Goal: Learn about a topic

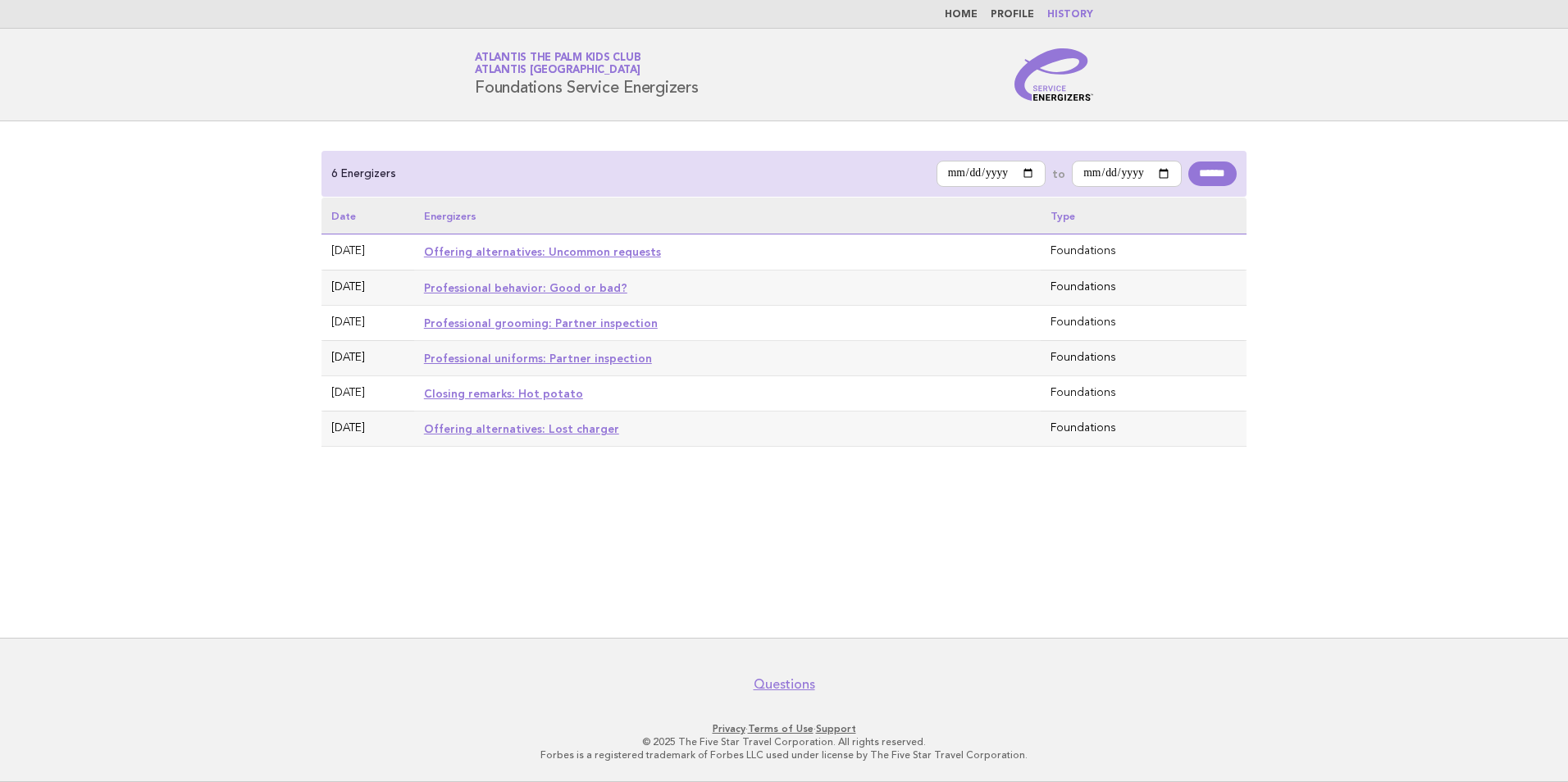
click at [962, 23] on nav "Home Profile History" at bounding box center [784, 14] width 1568 height 29
click at [964, 17] on link "Home" at bounding box center [960, 15] width 32 height 10
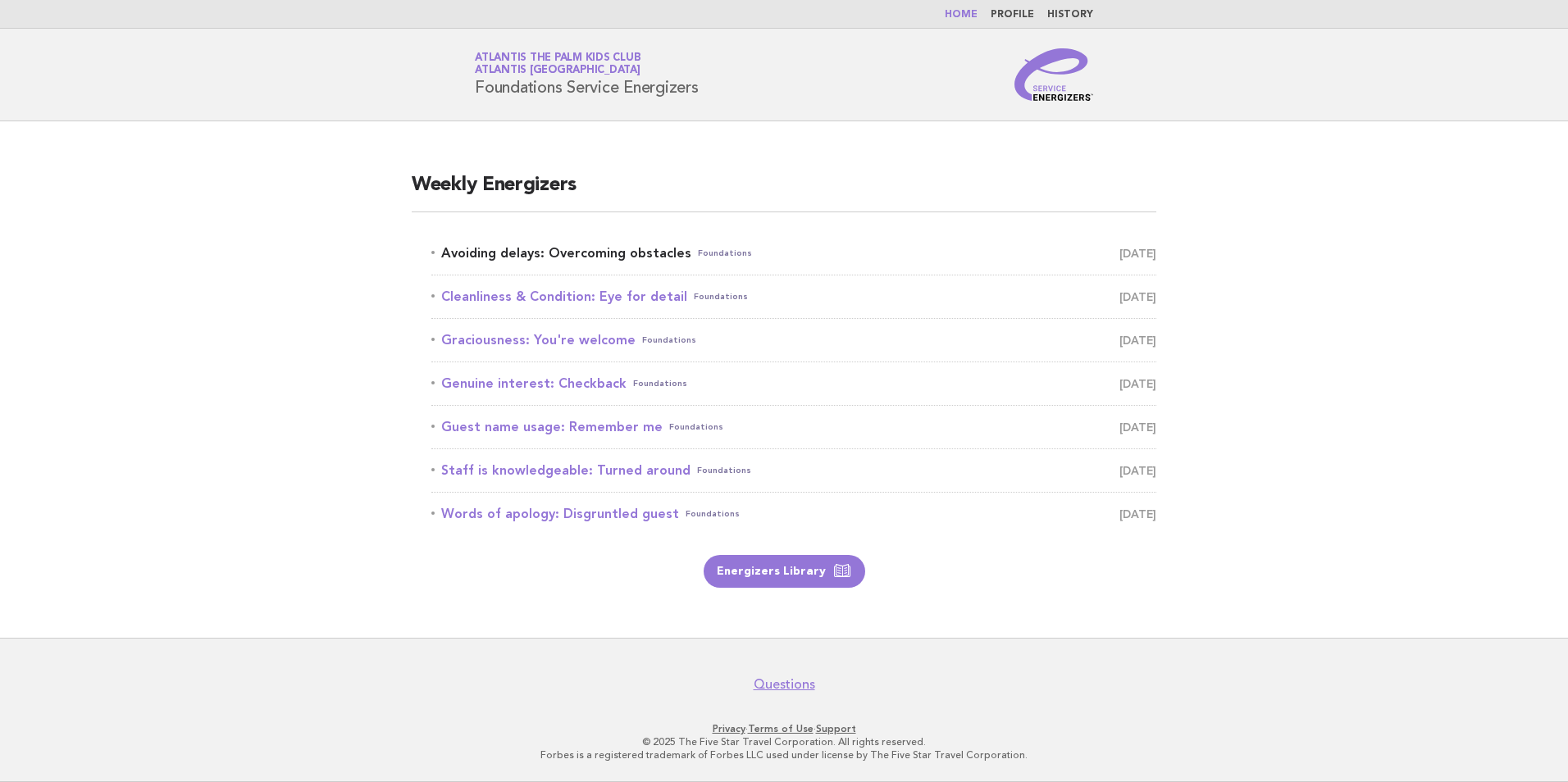
click at [606, 259] on link "Avoiding delays: Overcoming obstacles Foundations [DATE]" at bounding box center [793, 253] width 725 height 23
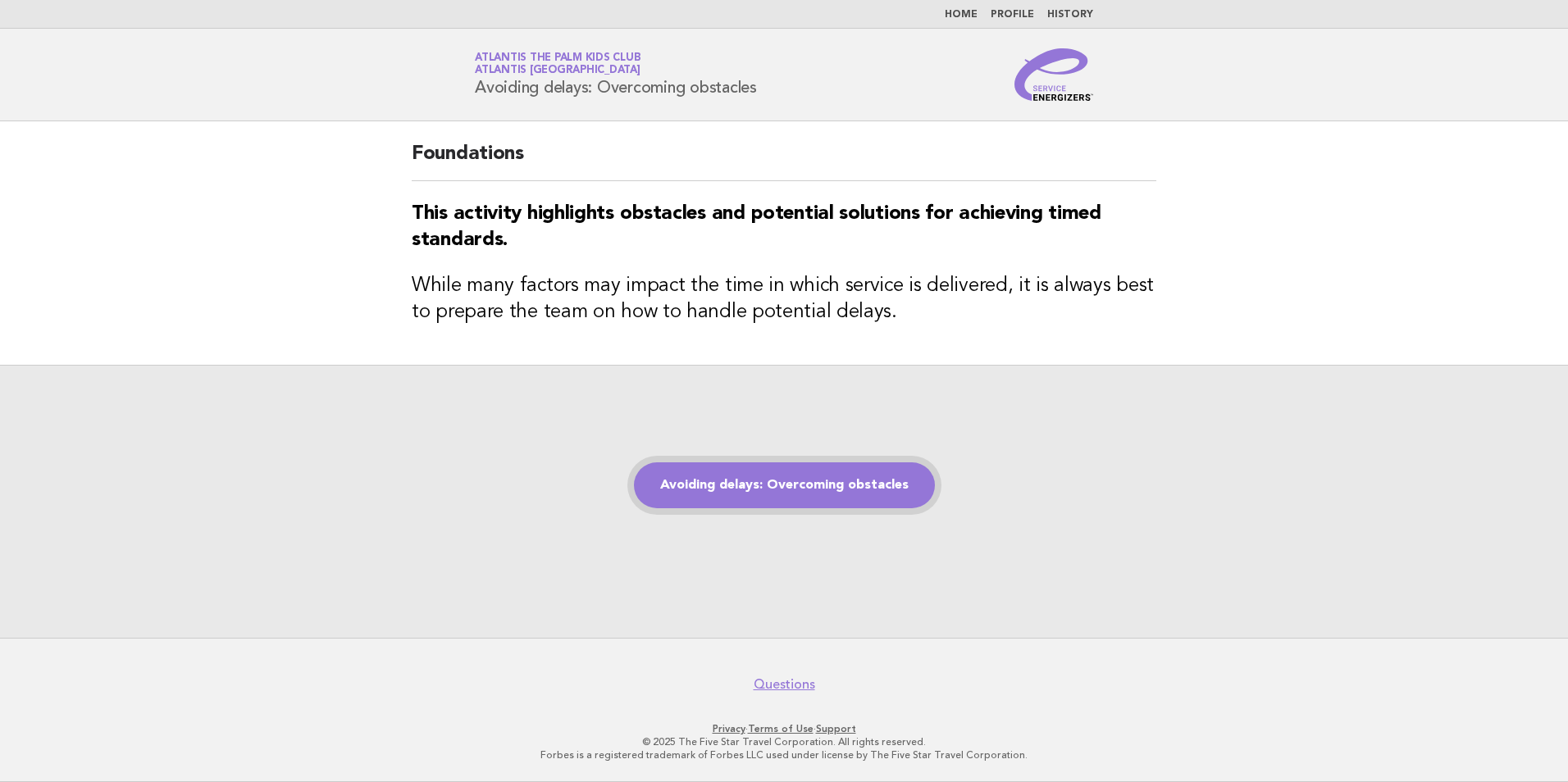
click at [755, 471] on link "Avoiding delays: Overcoming obstacles" at bounding box center [784, 485] width 301 height 46
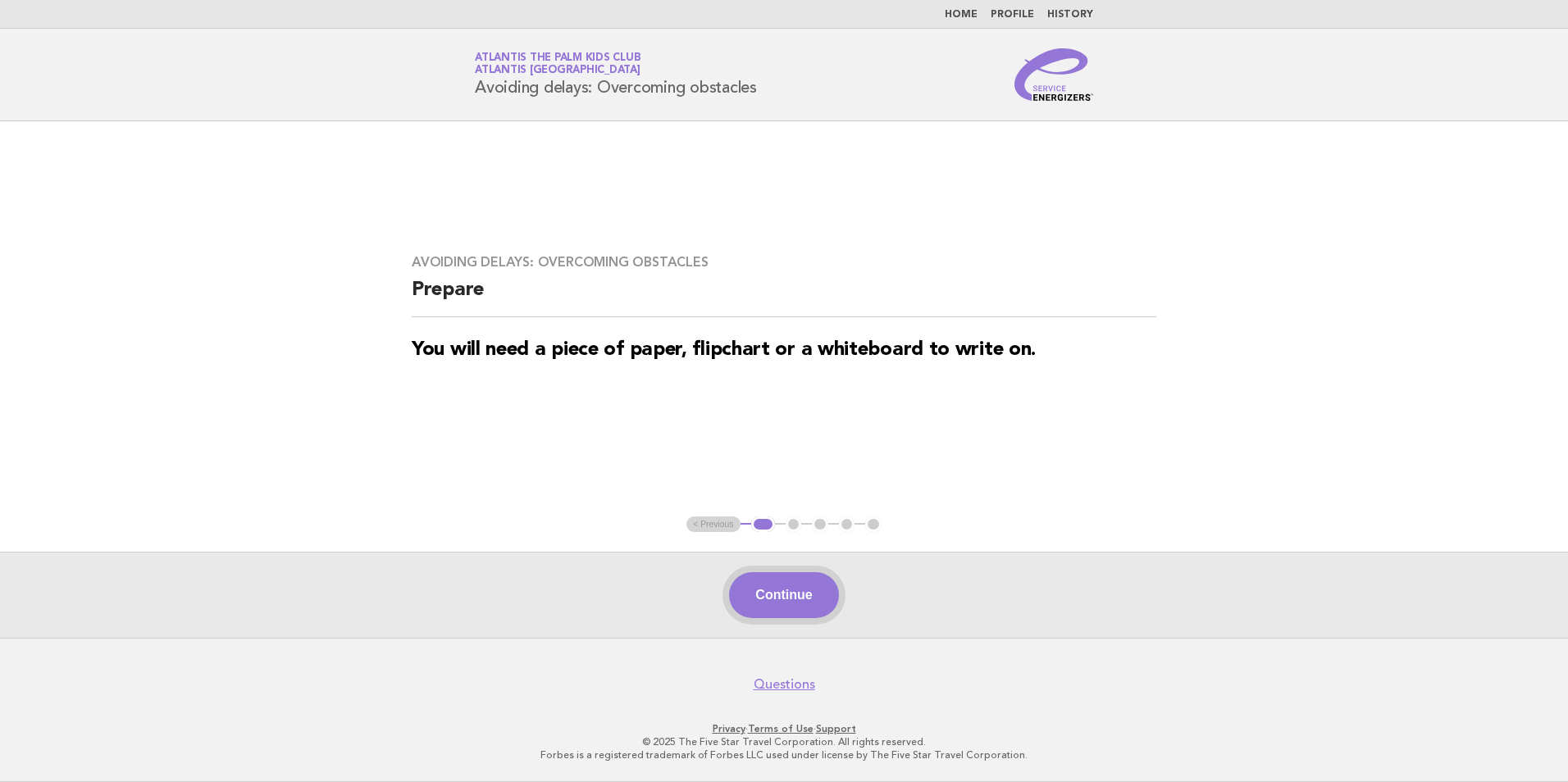
click at [801, 590] on button "Continue" at bounding box center [783, 595] width 109 height 46
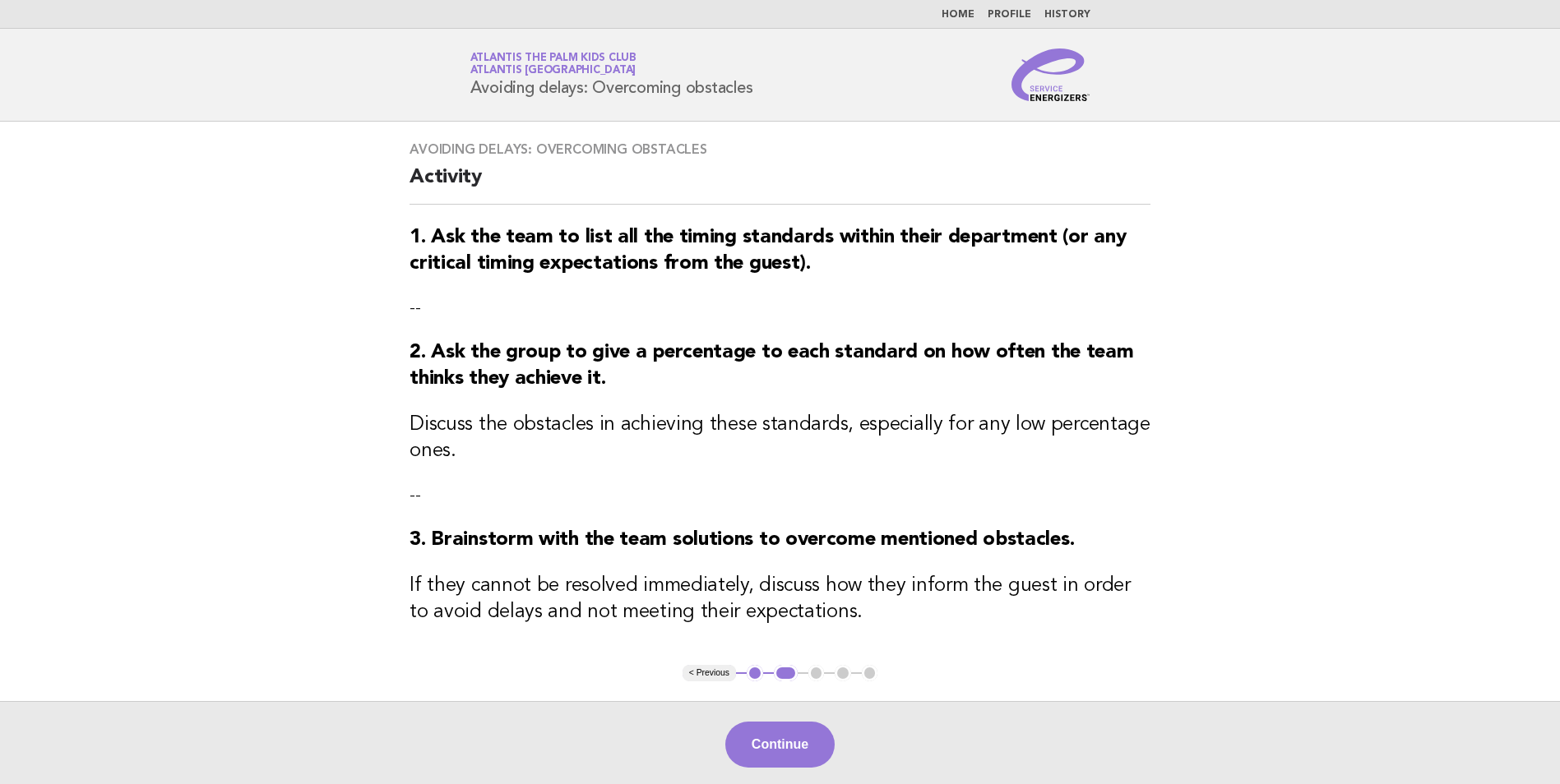
scroll to position [82, 0]
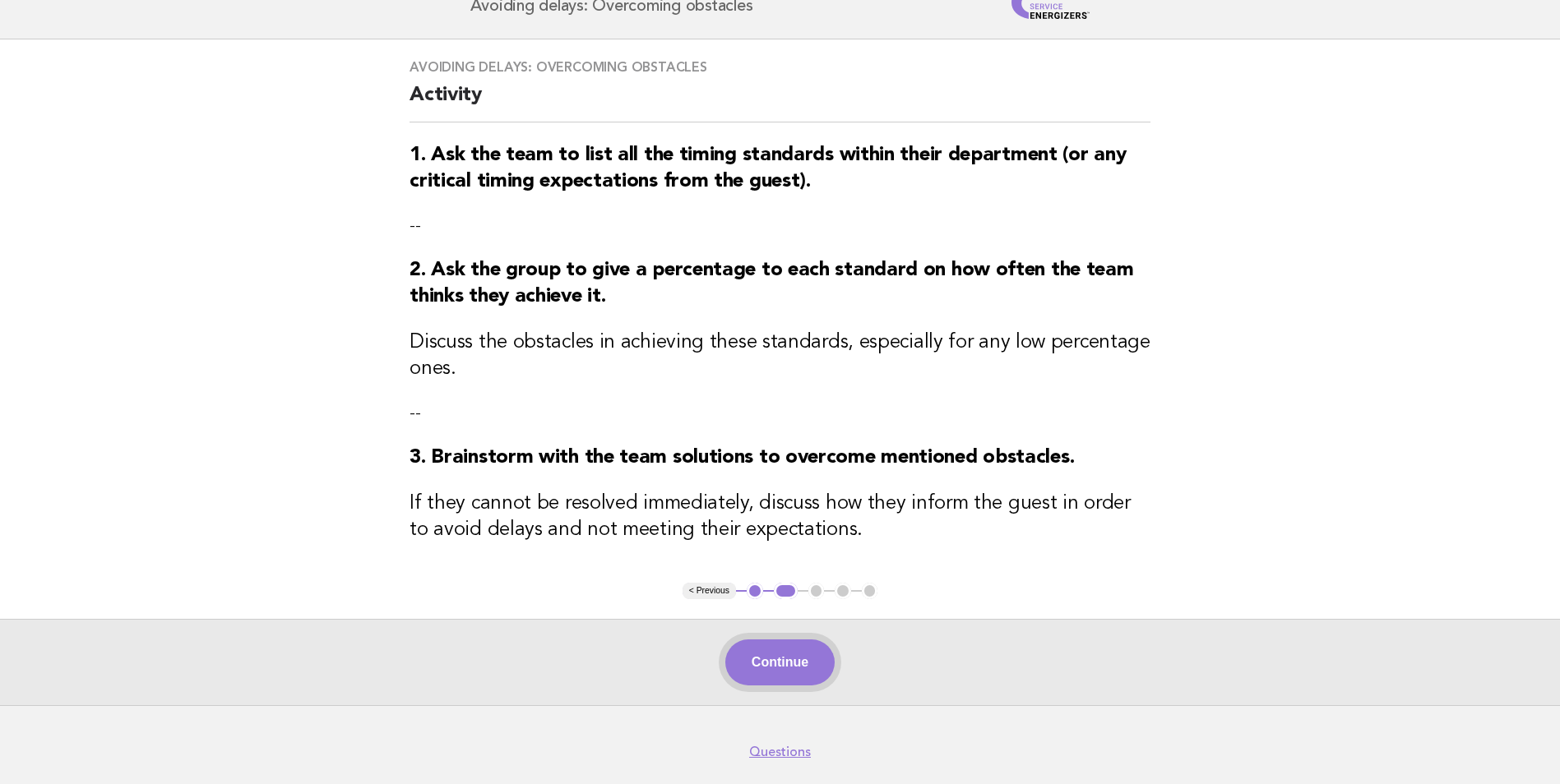
click at [820, 660] on button "Continue" at bounding box center [780, 663] width 110 height 46
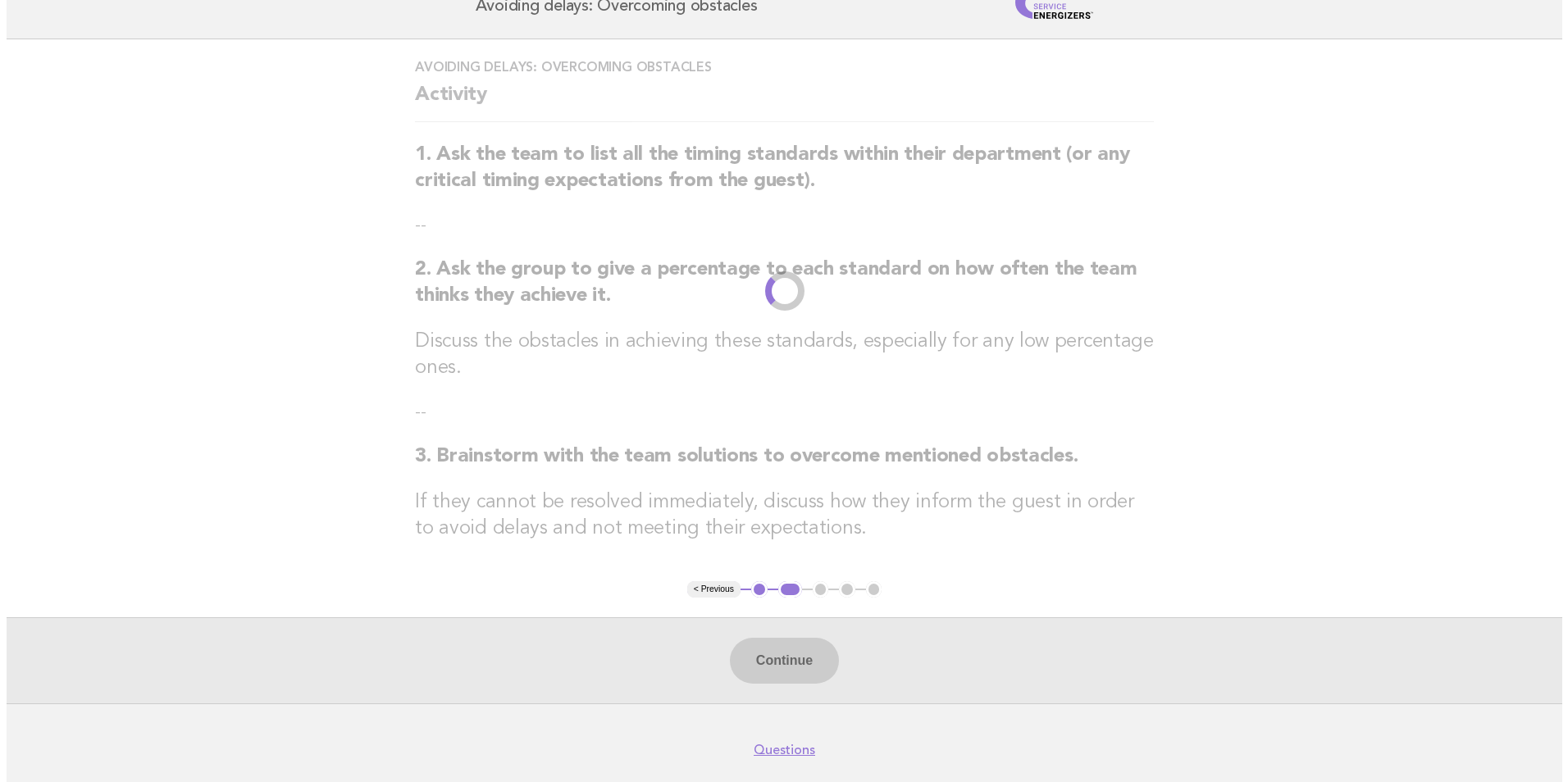
scroll to position [0, 0]
